Goal: Browse casually

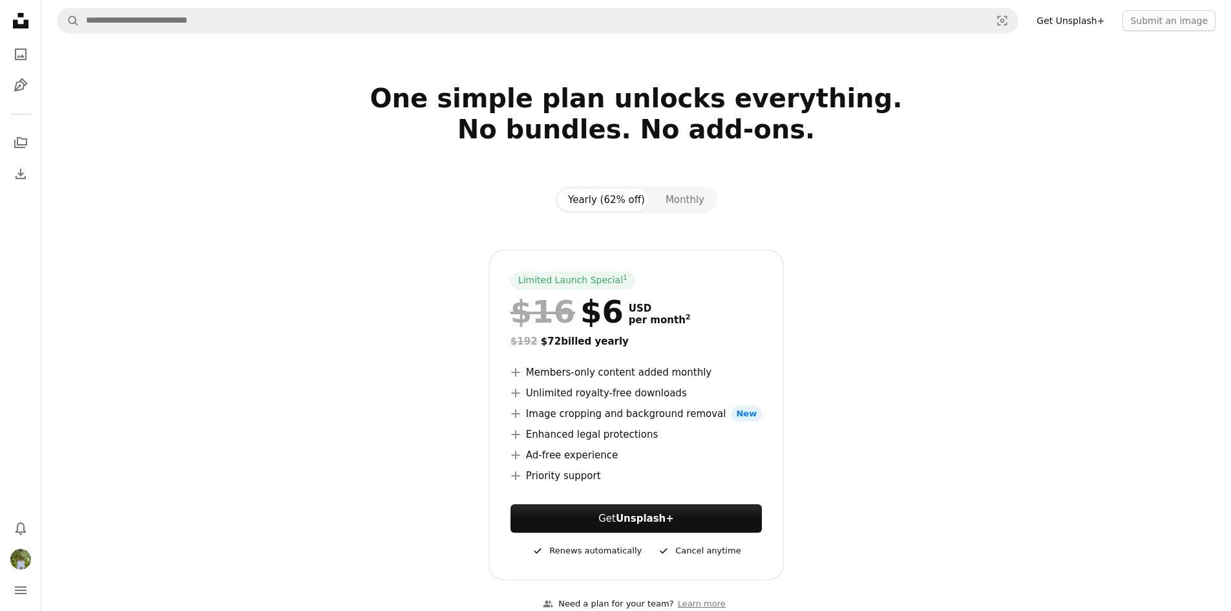
click at [621, 196] on button "Yearly (62% off)" at bounding box center [607, 200] width 98 height 22
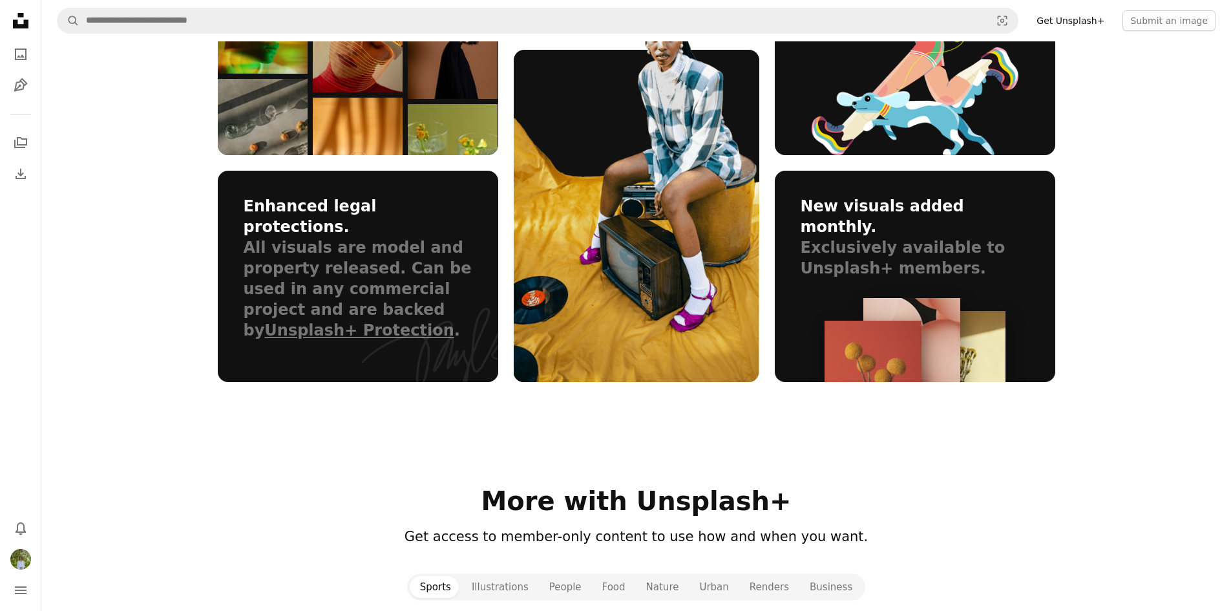
scroll to position [970, 0]
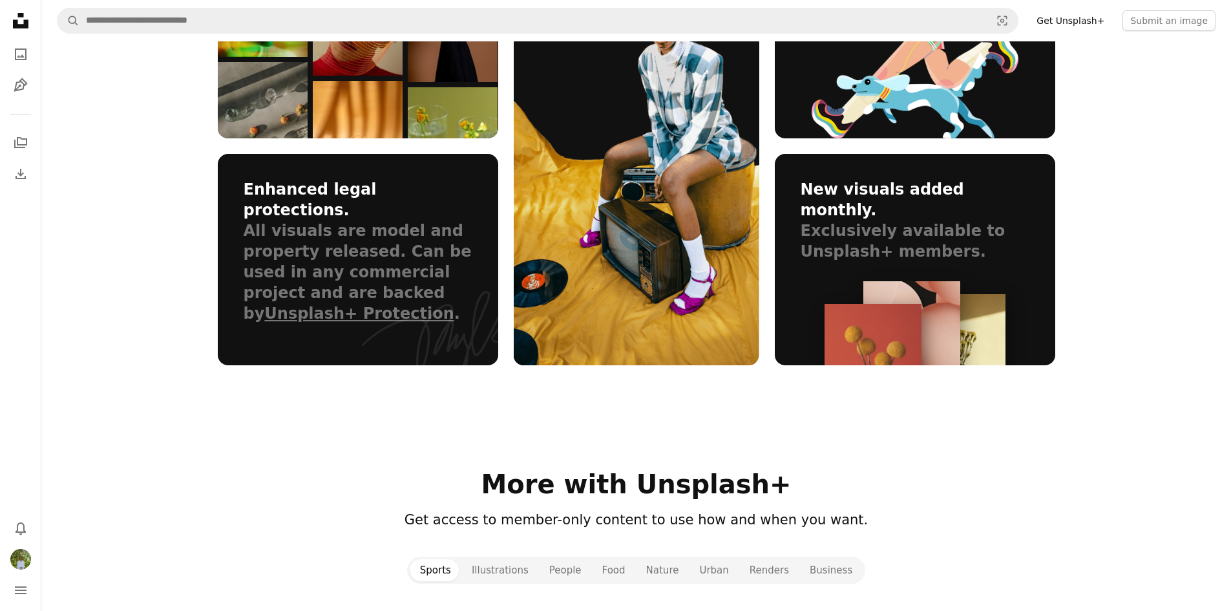
click at [17, 11] on icon "Unsplash logo Unsplash Home" at bounding box center [21, 21] width 26 height 26
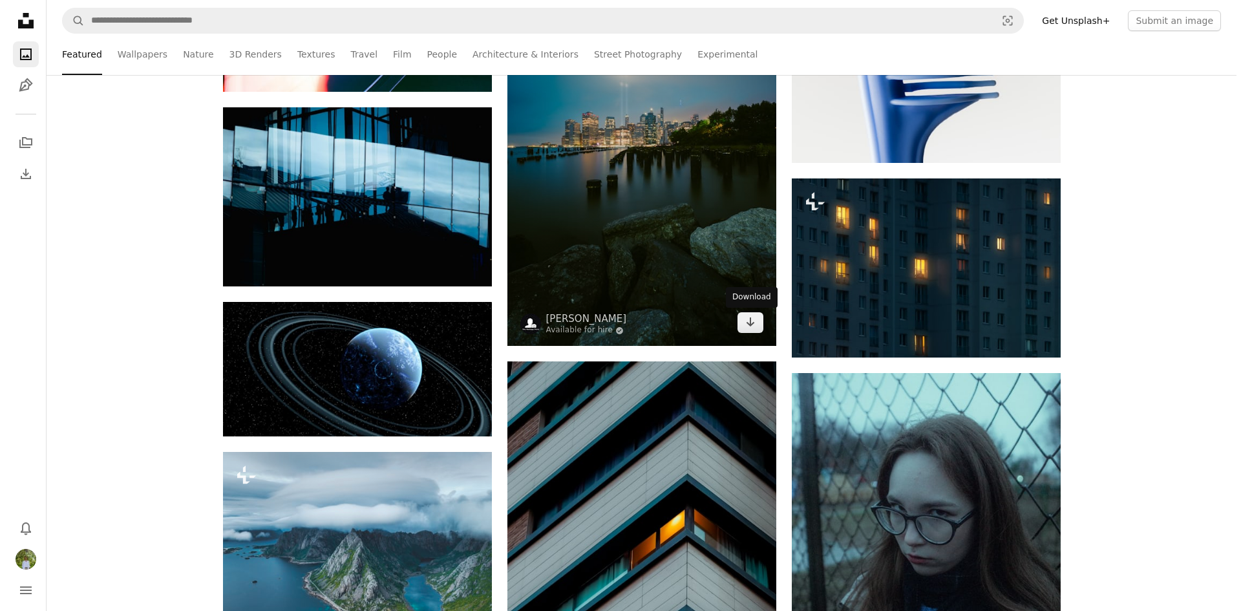
scroll to position [1422, 0]
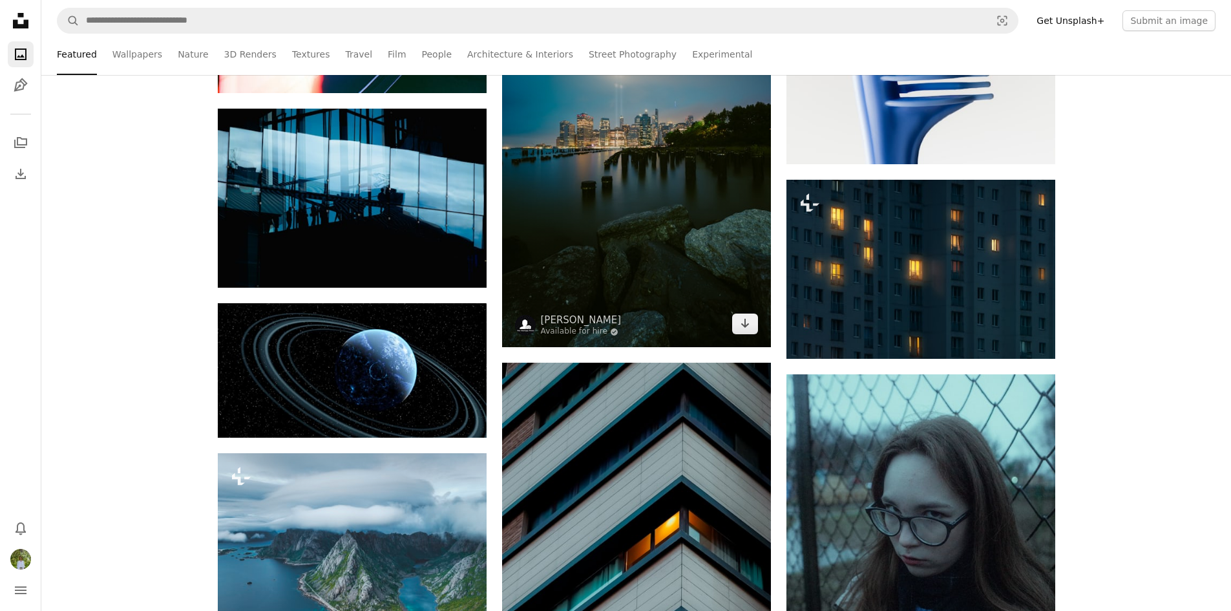
click at [640, 181] on img at bounding box center [636, 145] width 269 height 403
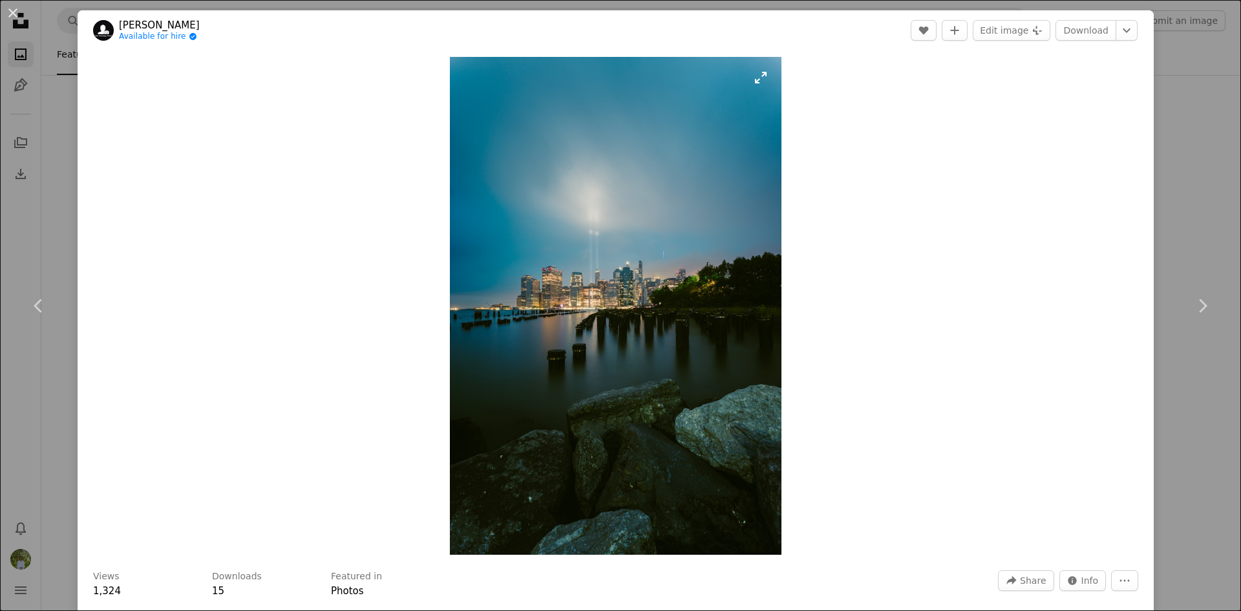
click at [581, 279] on img "Zoom in on this image" at bounding box center [616, 306] width 332 height 498
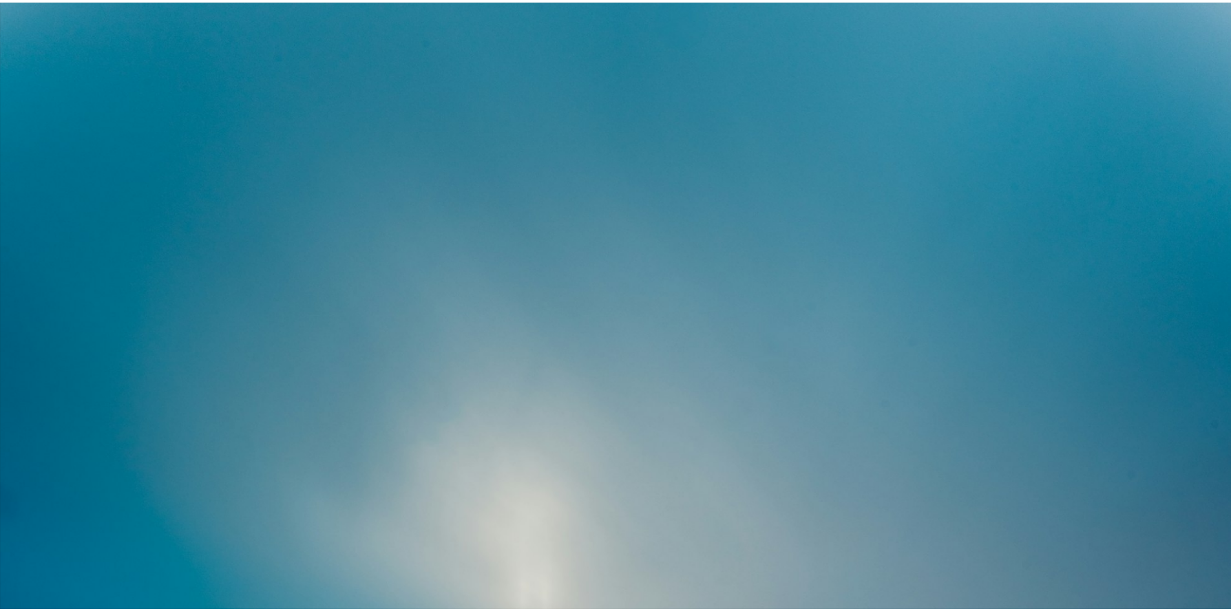
scroll to position [612, 0]
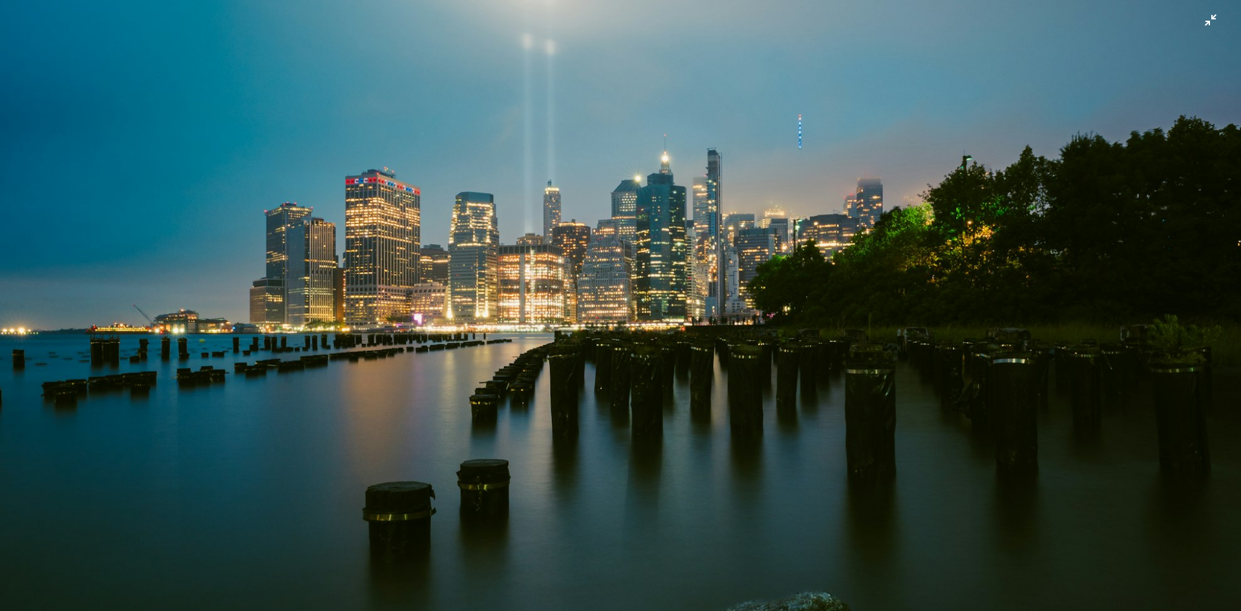
click at [608, 309] on img "Zoom out on this image" at bounding box center [620, 318] width 1242 height 1863
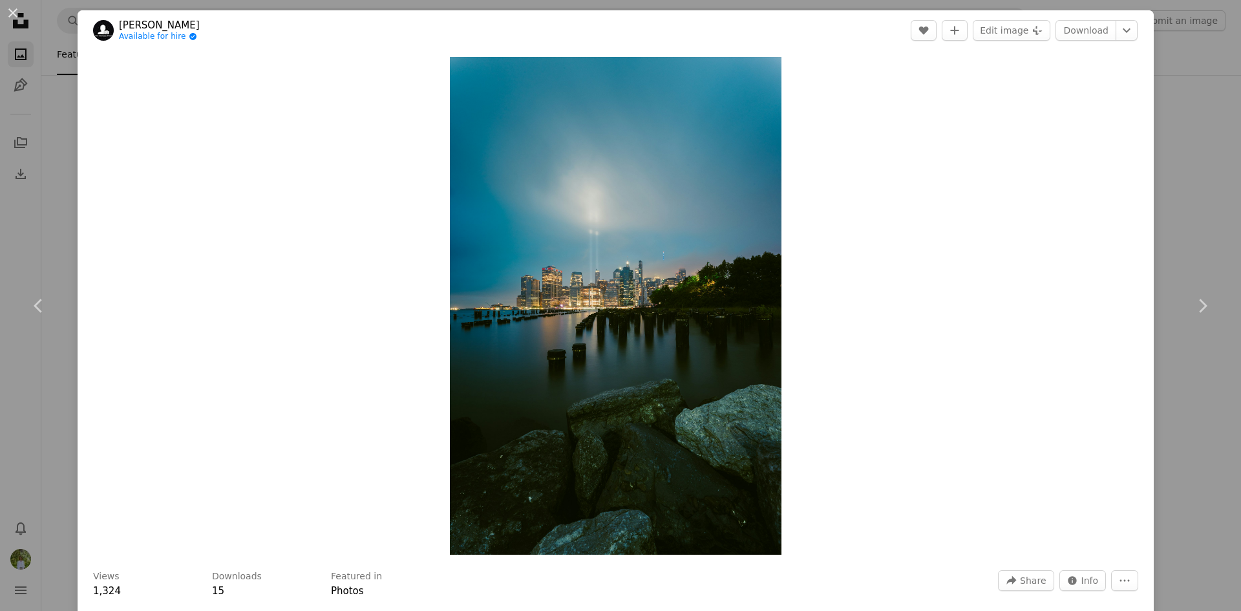
click at [1154, 91] on div "An X shape Chevron left Chevron right [PERSON_NAME] Available for hire A checkm…" at bounding box center [620, 305] width 1241 height 611
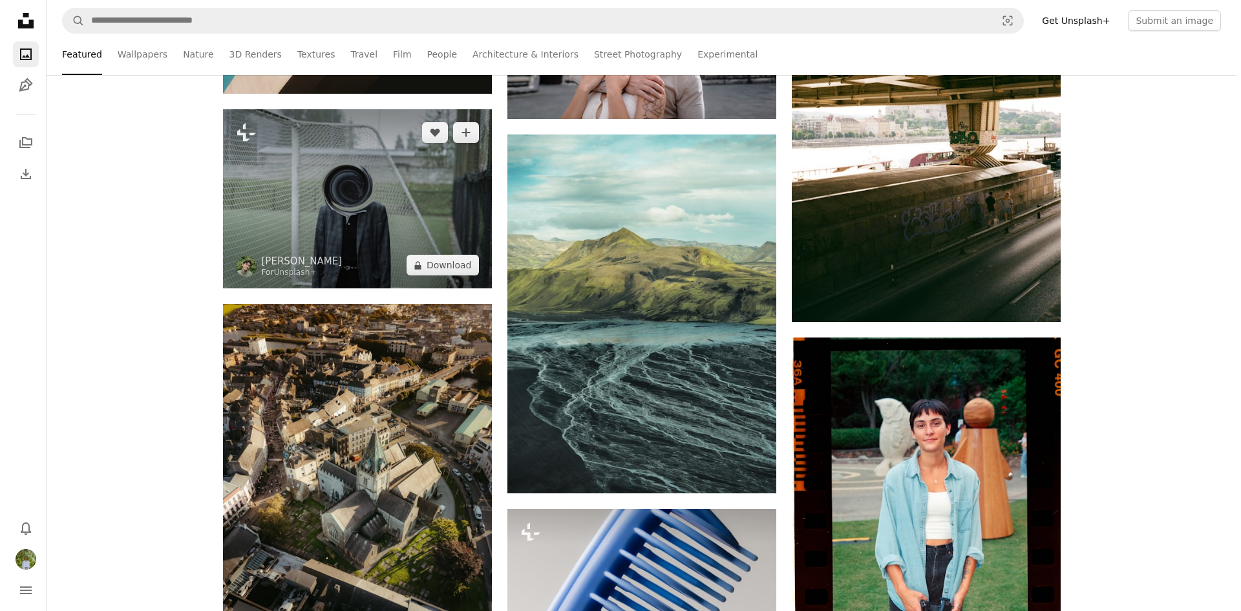
scroll to position [2909, 0]
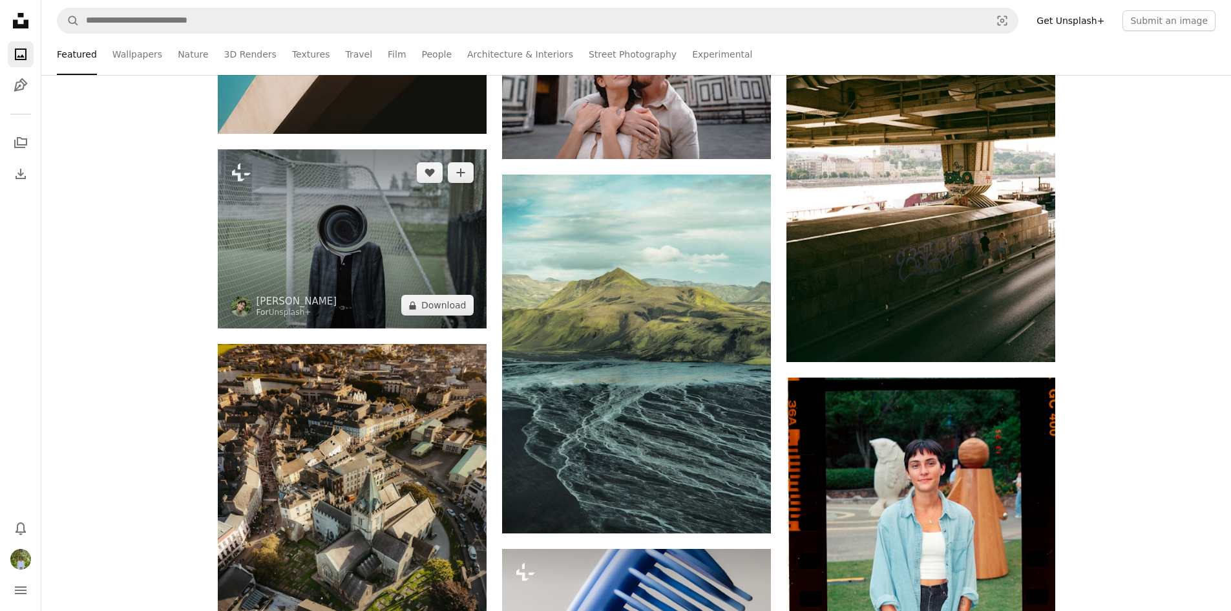
click at [317, 247] on img at bounding box center [352, 238] width 269 height 179
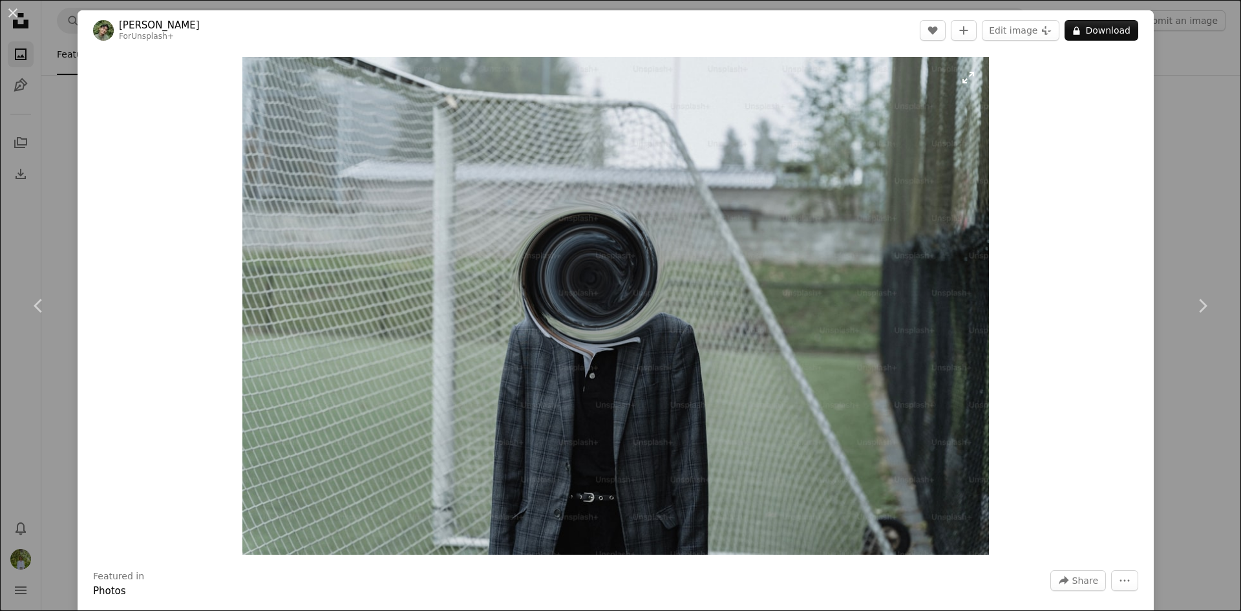
click at [598, 276] on img "Zoom in on this image" at bounding box center [615, 306] width 747 height 498
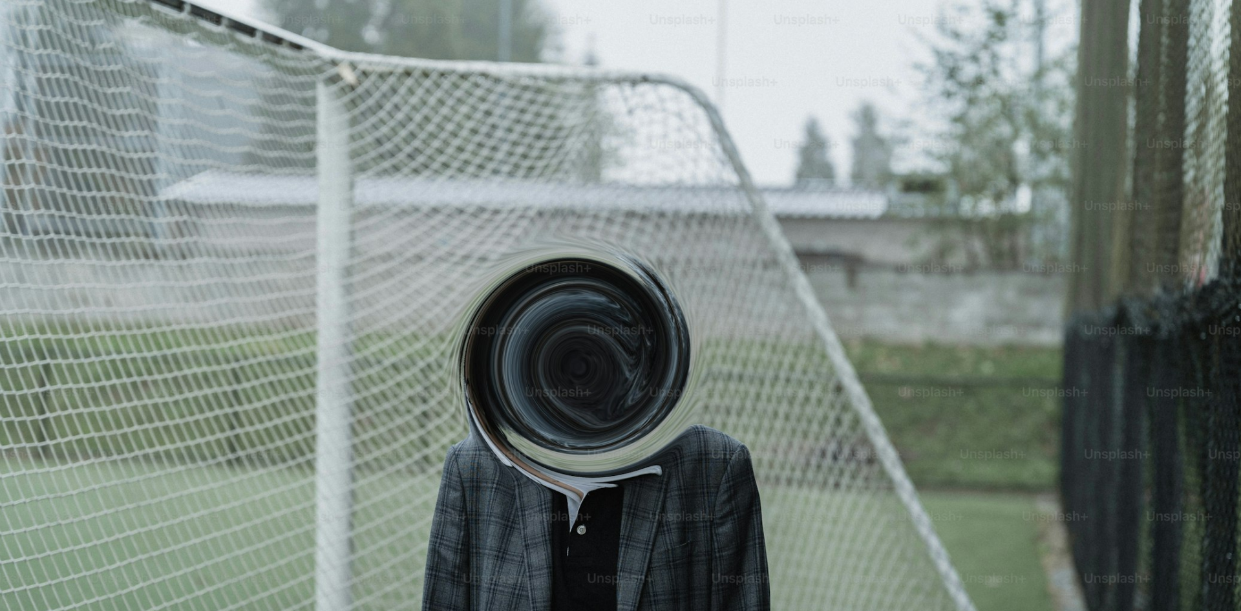
scroll to position [102, 0]
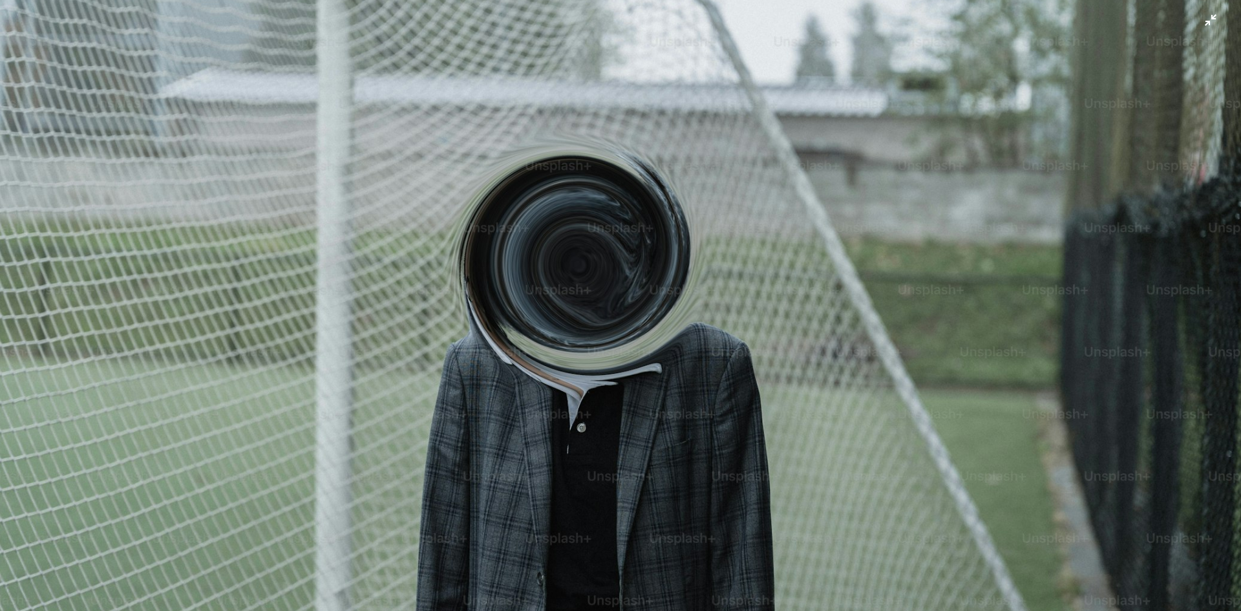
click at [608, 337] on img "Zoom out on this image" at bounding box center [620, 311] width 1242 height 828
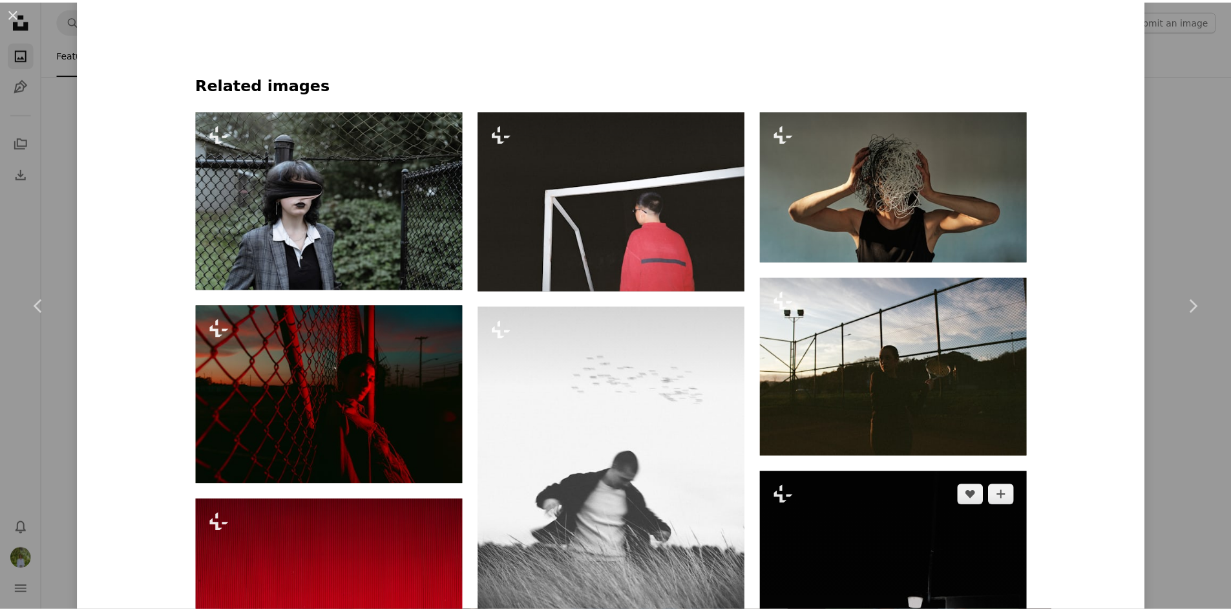
scroll to position [905, 0]
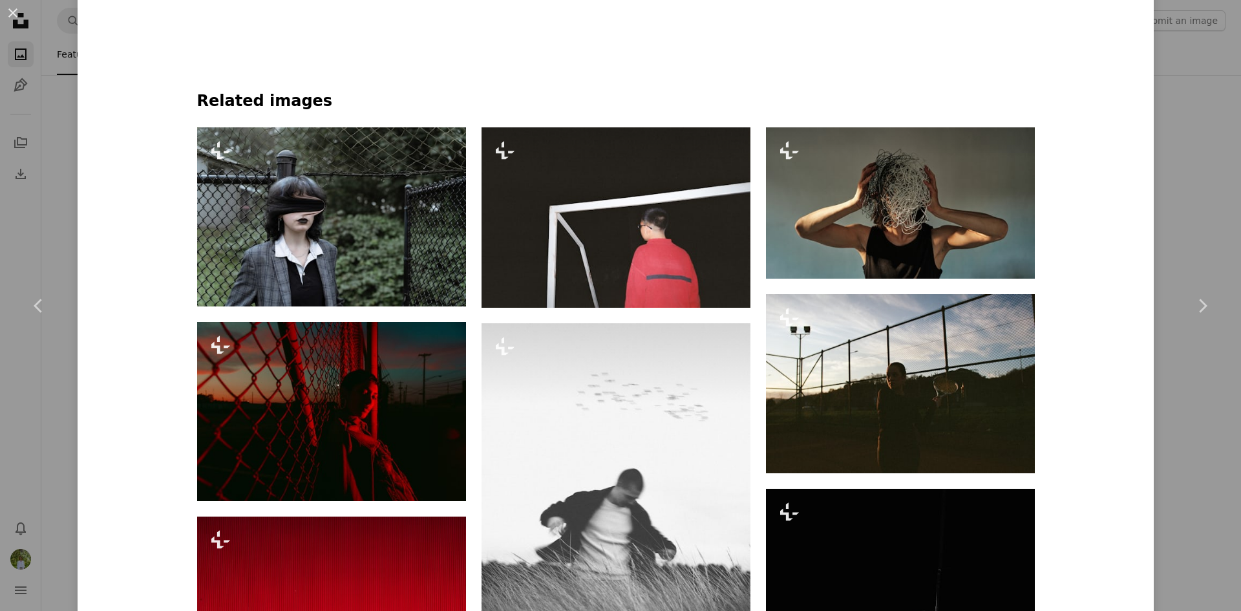
click at [1189, 242] on div "An X shape Chevron left Chevron right Aedrian [PERSON_NAME] For Unsplash+ A hea…" at bounding box center [620, 305] width 1241 height 611
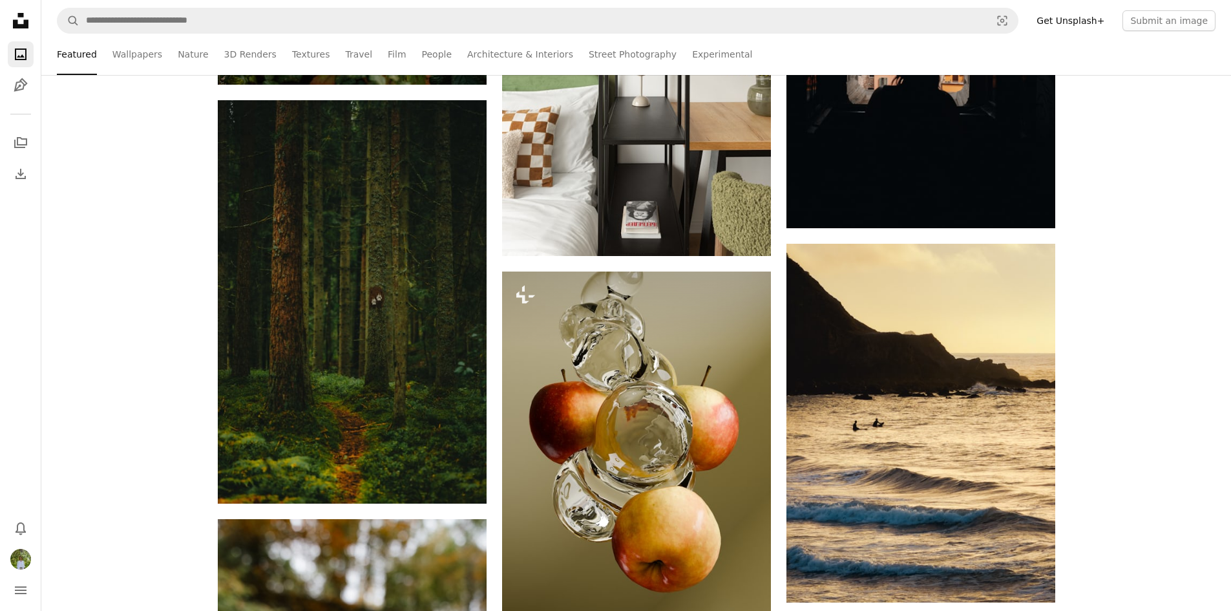
scroll to position [6722, 0]
